Goal: Task Accomplishment & Management: Manage account settings

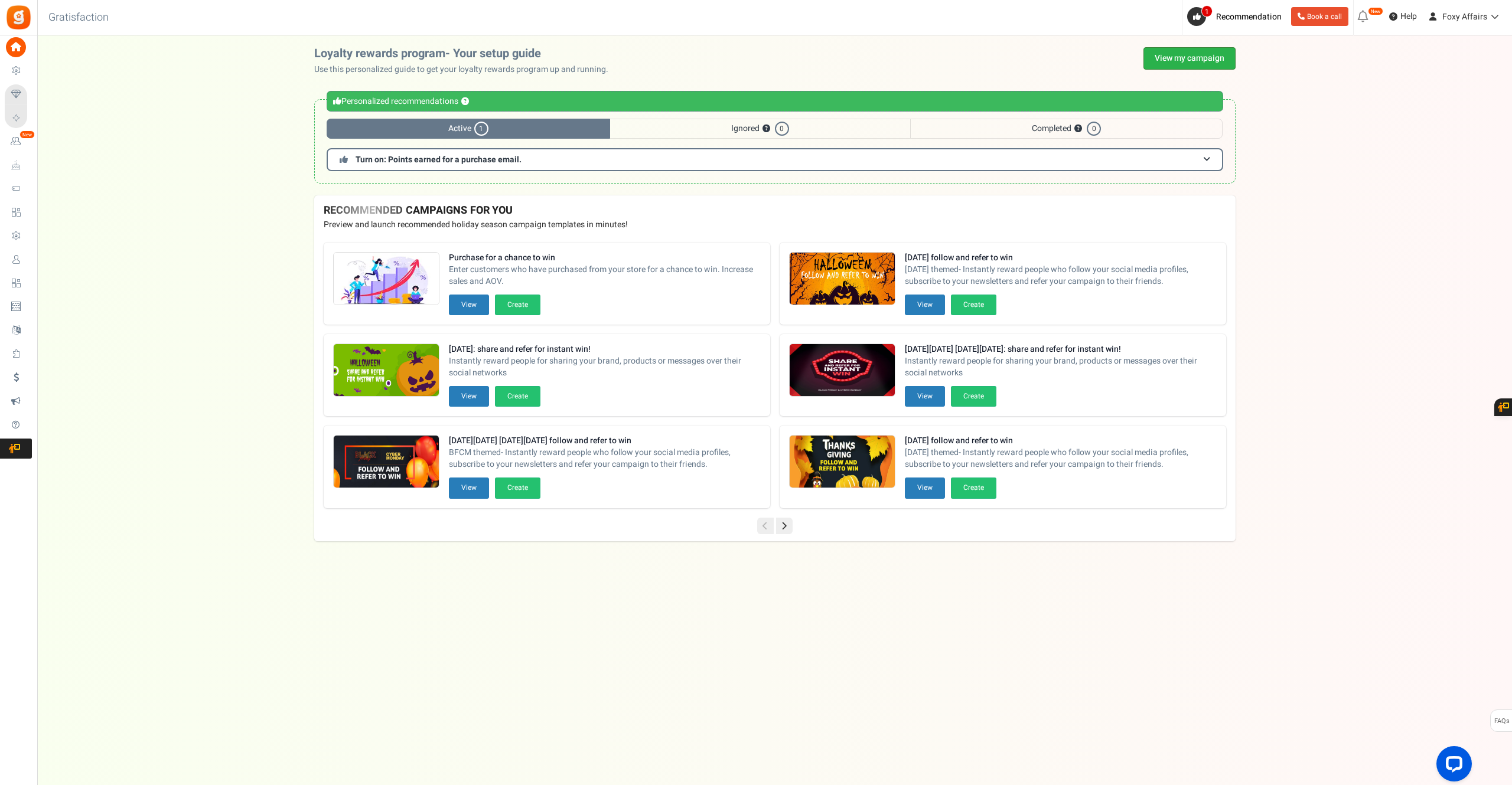
click at [1184, 60] on link "View my campaign" at bounding box center [1189, 58] width 92 height 22
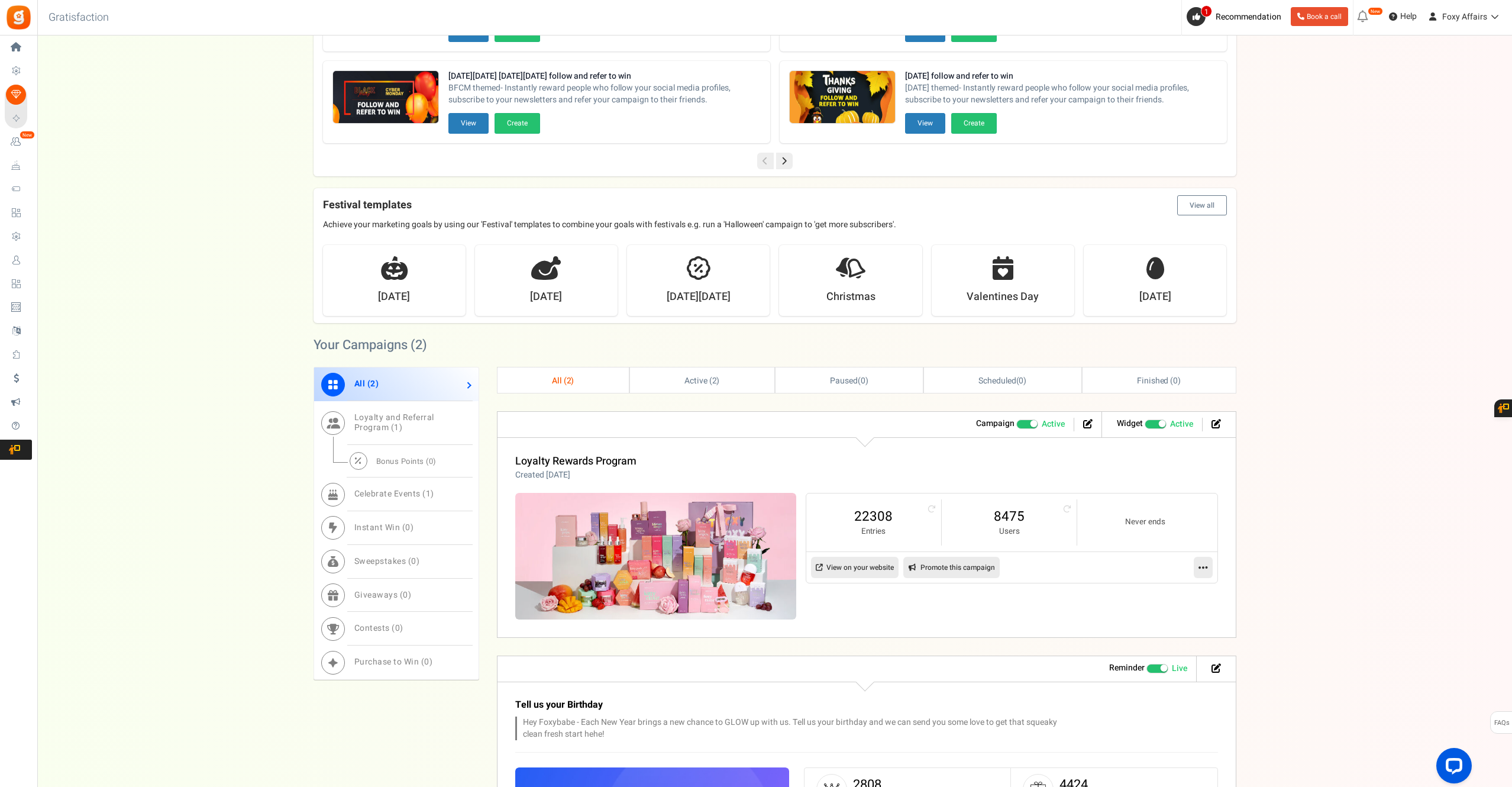
scroll to position [256, 0]
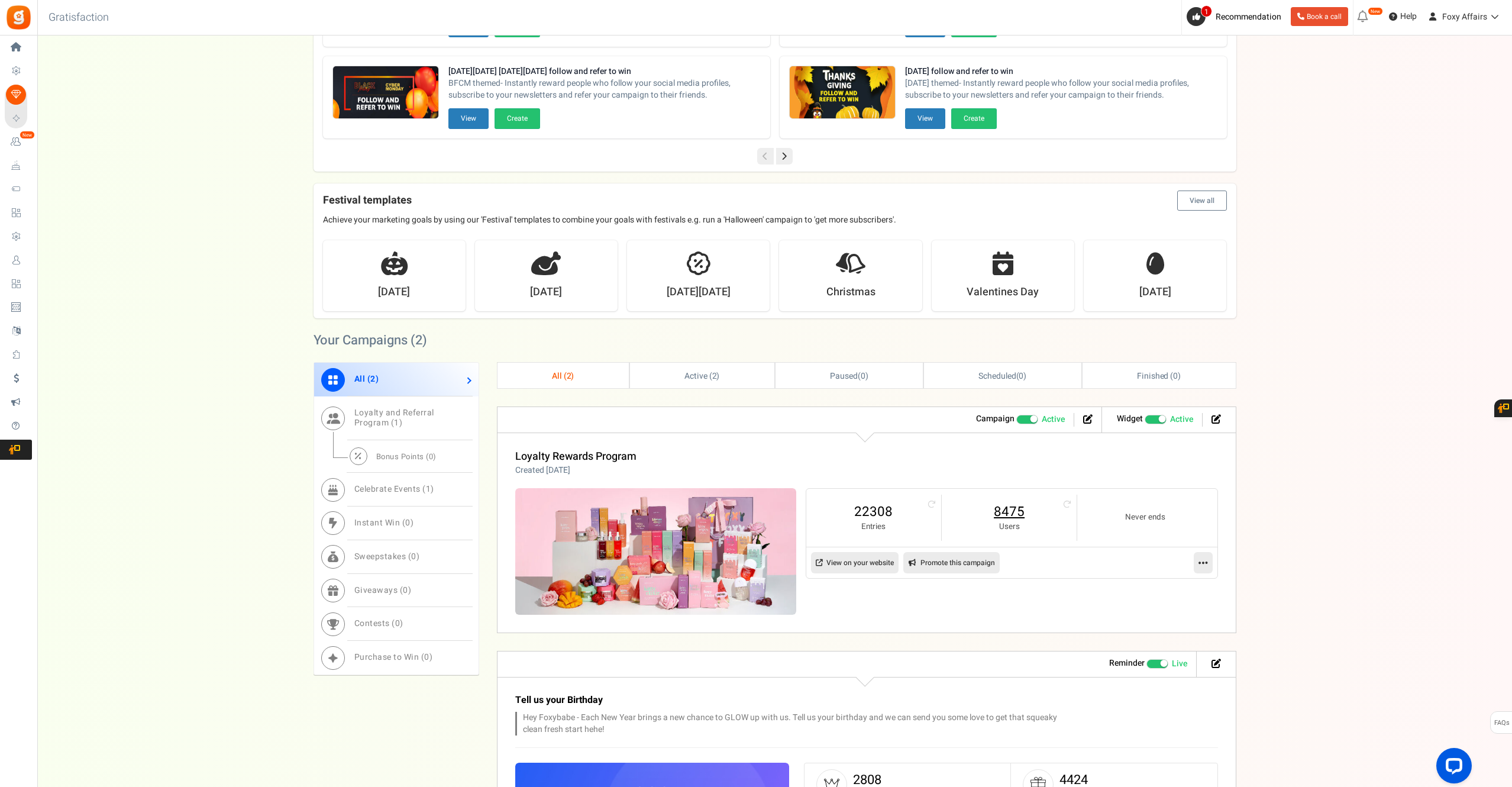
click at [1017, 512] on link "8475" at bounding box center [1009, 511] width 111 height 19
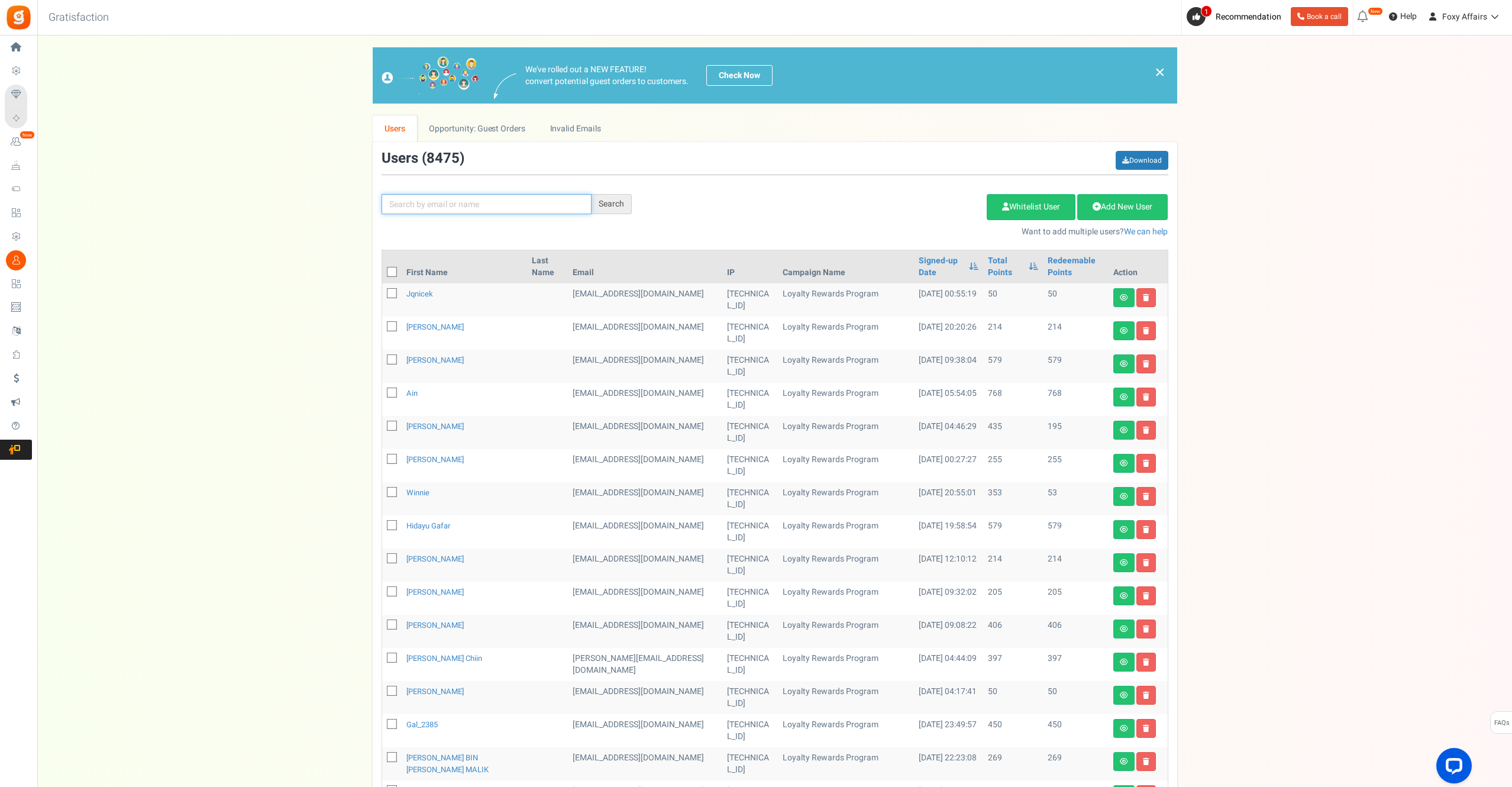
click at [547, 209] on input "text" at bounding box center [486, 204] width 210 height 20
paste input "ftf"
paste input "[EMAIL_ADDRESS][DOMAIN_NAME]"
type input "[EMAIL_ADDRESS][DOMAIN_NAME]"
click at [611, 199] on div "Search" at bounding box center [611, 204] width 40 height 20
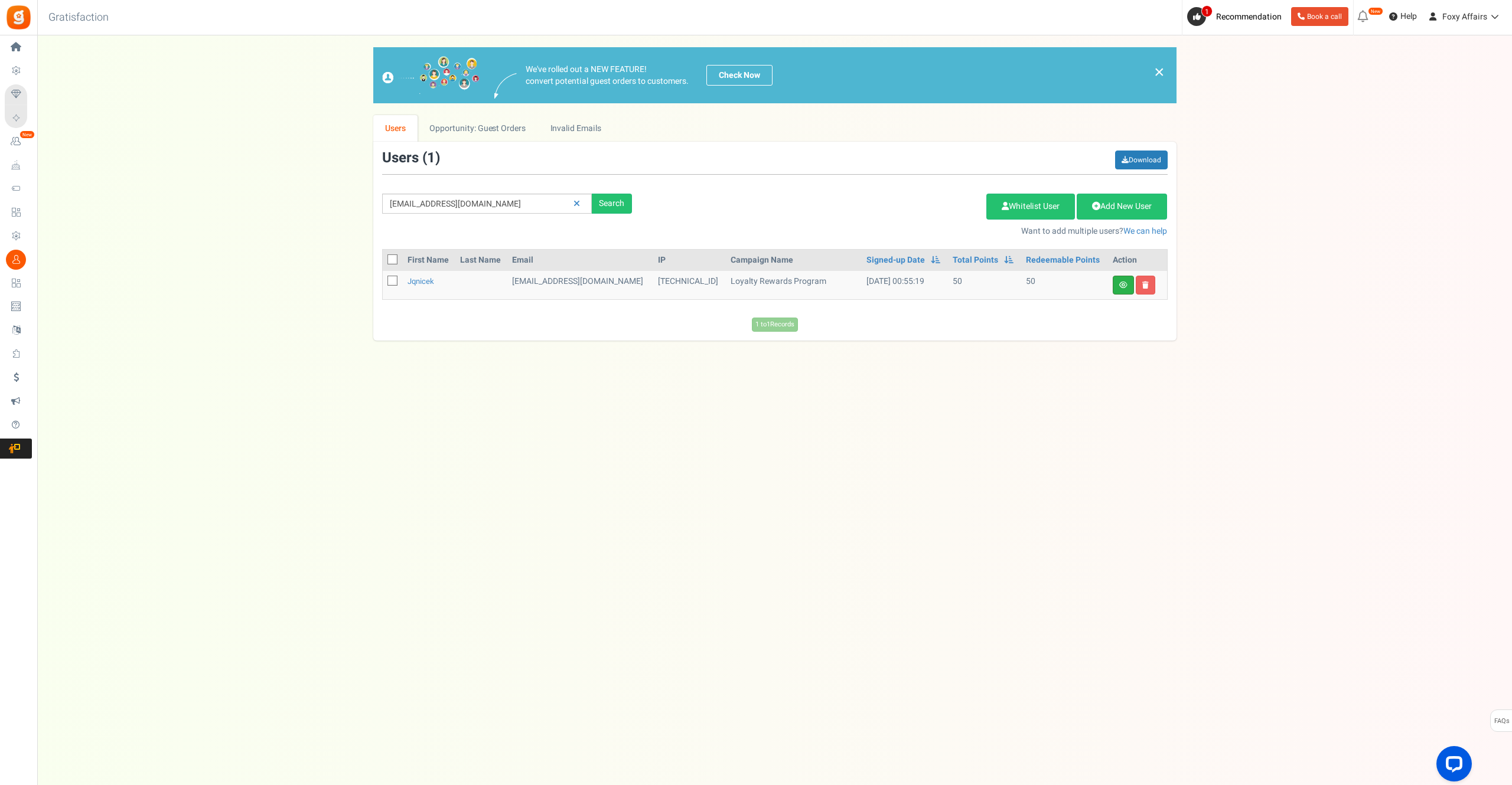
click at [1120, 289] on link at bounding box center [1123, 285] width 21 height 19
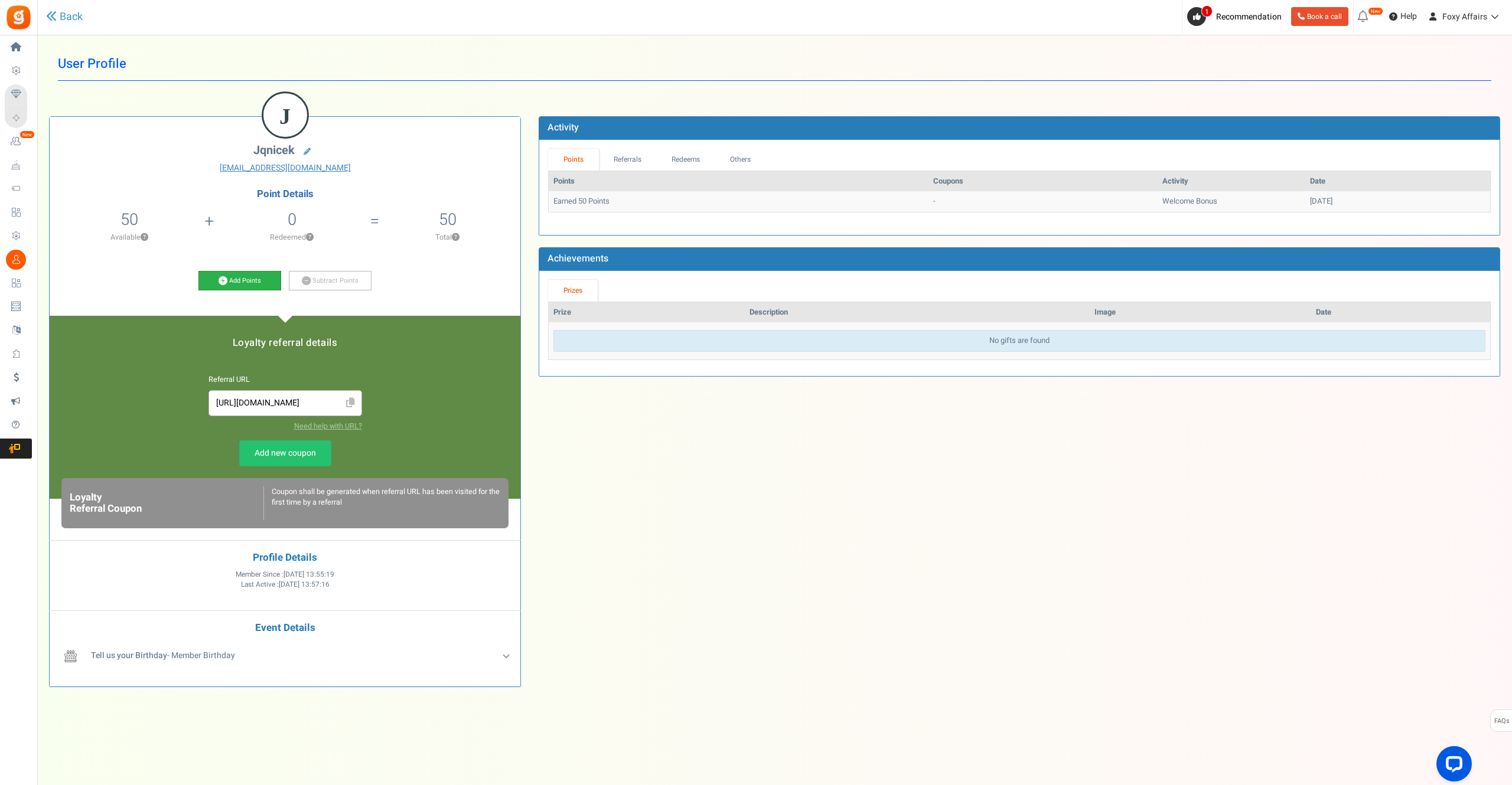
click at [223, 281] on icon at bounding box center [223, 280] width 9 height 9
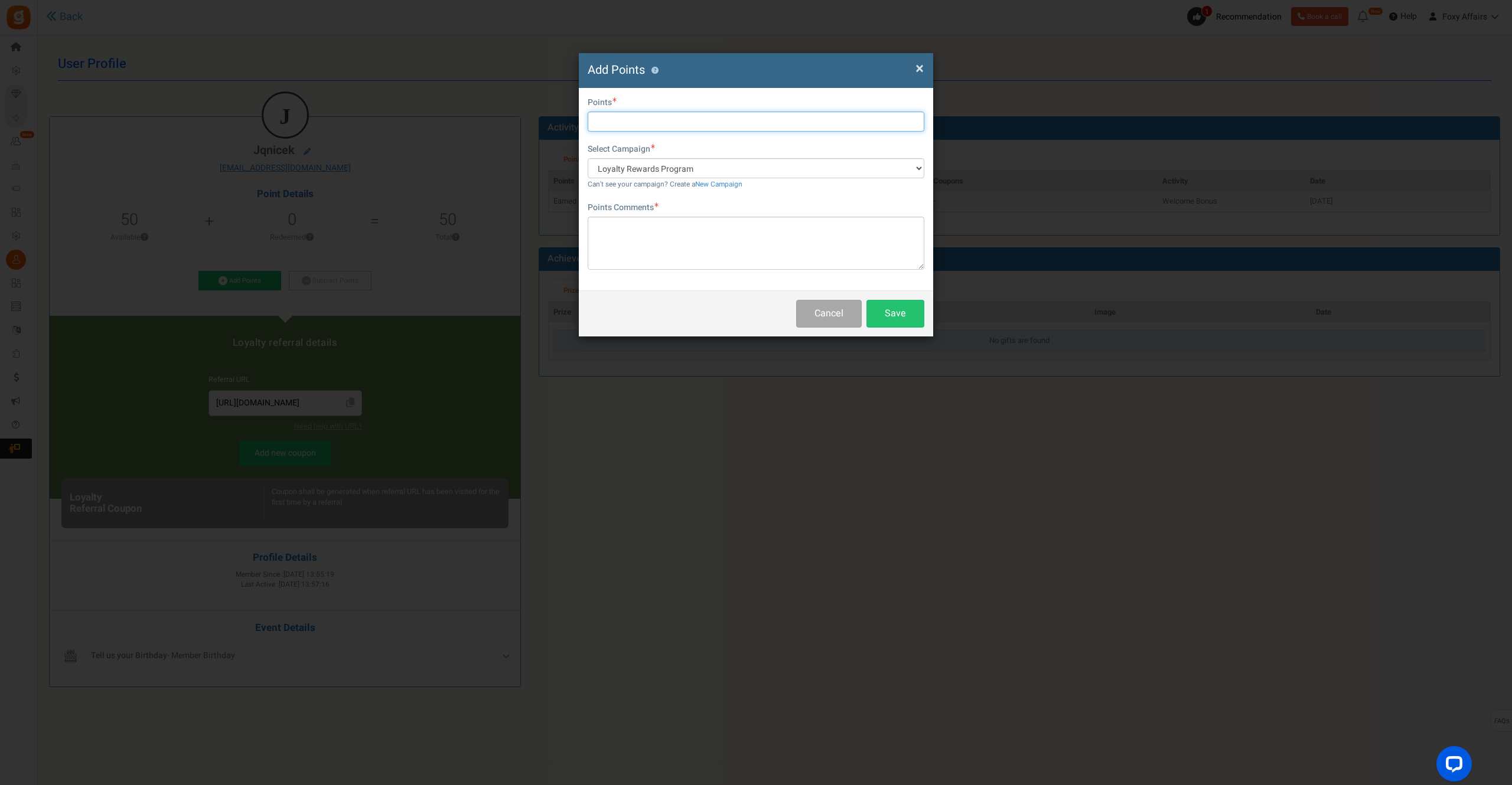
click at [650, 124] on input "text" at bounding box center [755, 121] width 337 height 20
type input "590"
click at [664, 243] on textarea at bounding box center [755, 242] width 337 height 53
type textarea "S"
type textarea "TikTok Order"
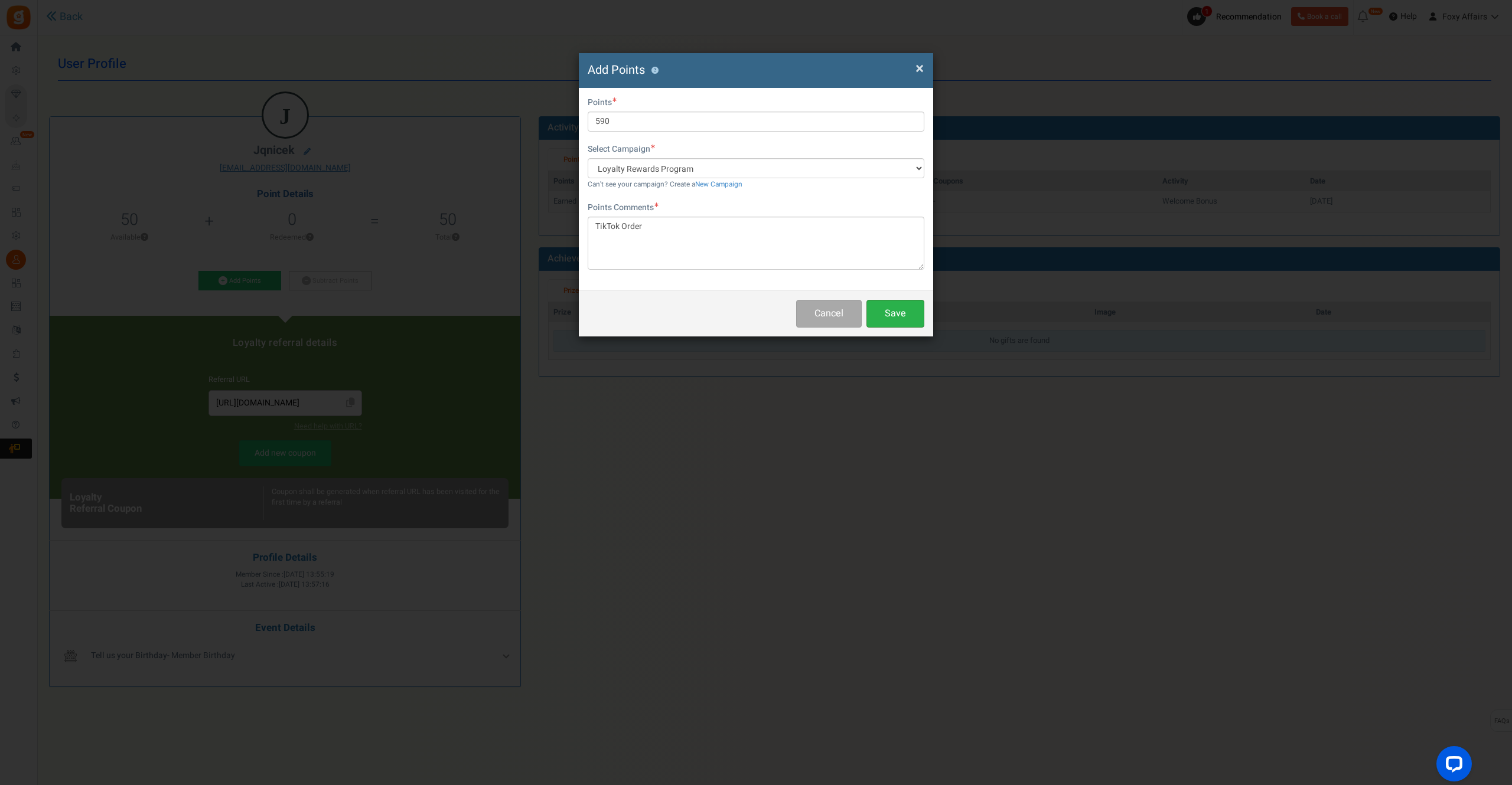
click at [891, 311] on button "Save" at bounding box center [895, 313] width 58 height 28
